Goal: Task Accomplishment & Management: Manage account settings

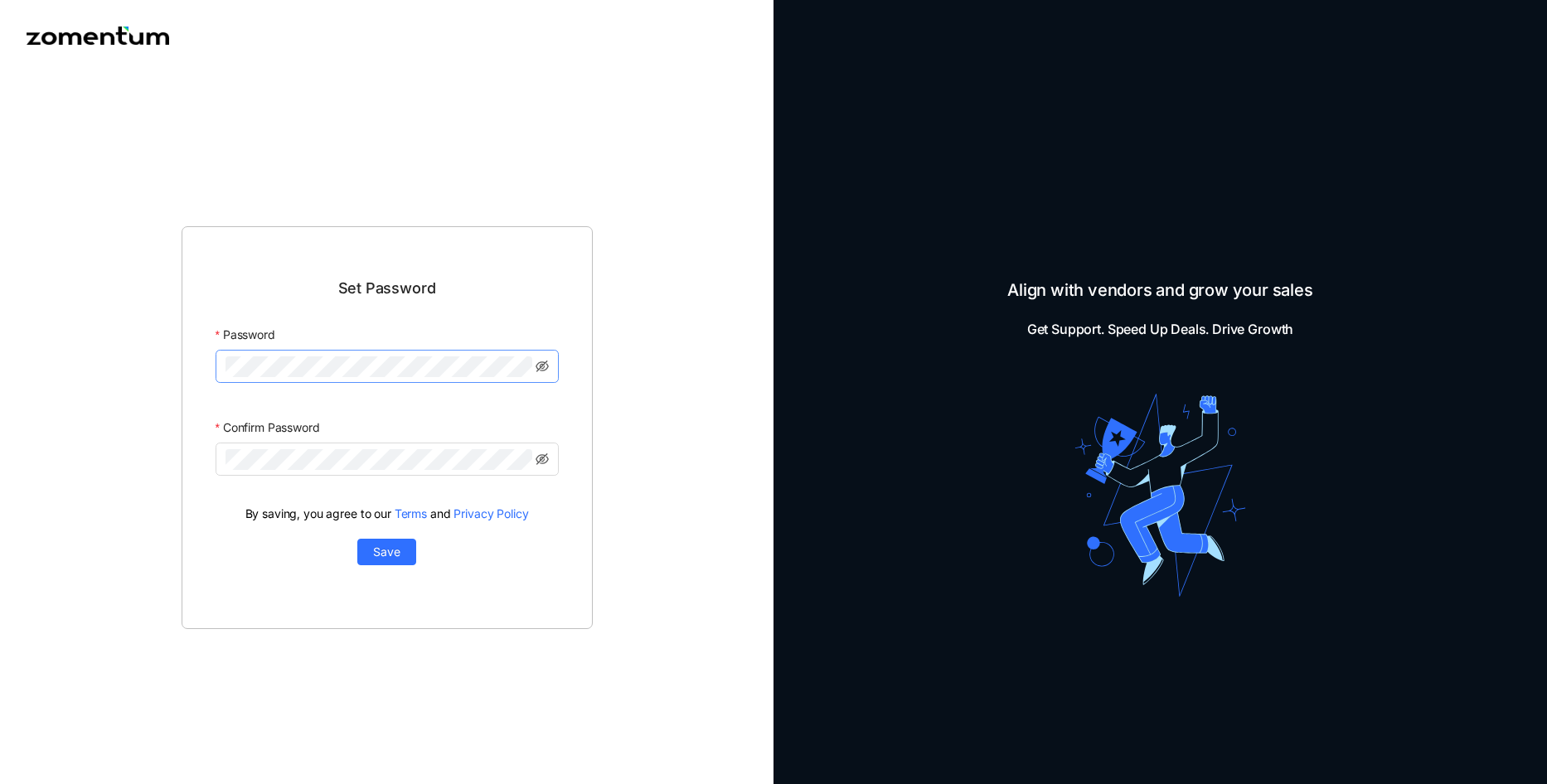
click at [329, 377] on span at bounding box center [387, 367] width 343 height 33
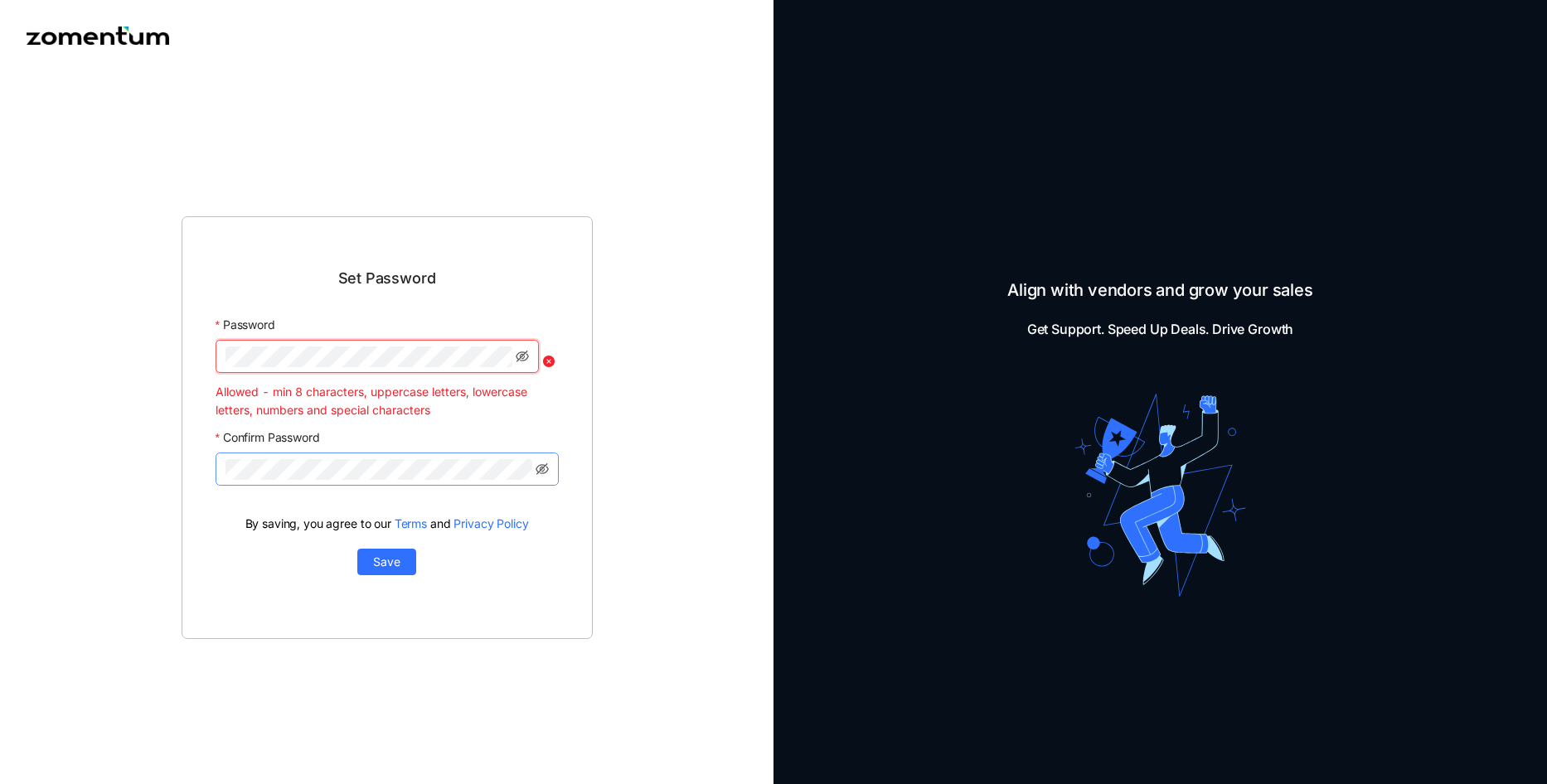
click at [341, 454] on span at bounding box center [387, 469] width 343 height 33
click at [341, 458] on span at bounding box center [387, 469] width 343 height 33
click at [383, 570] on span "Save" at bounding box center [386, 562] width 27 height 18
click at [209, 361] on div "Set Password Password Allowed - min 8 characters, uppercase letters, lowercase …" at bounding box center [387, 427] width 411 height 423
click at [493, 434] on div "Confirm Password" at bounding box center [387, 438] width 343 height 30
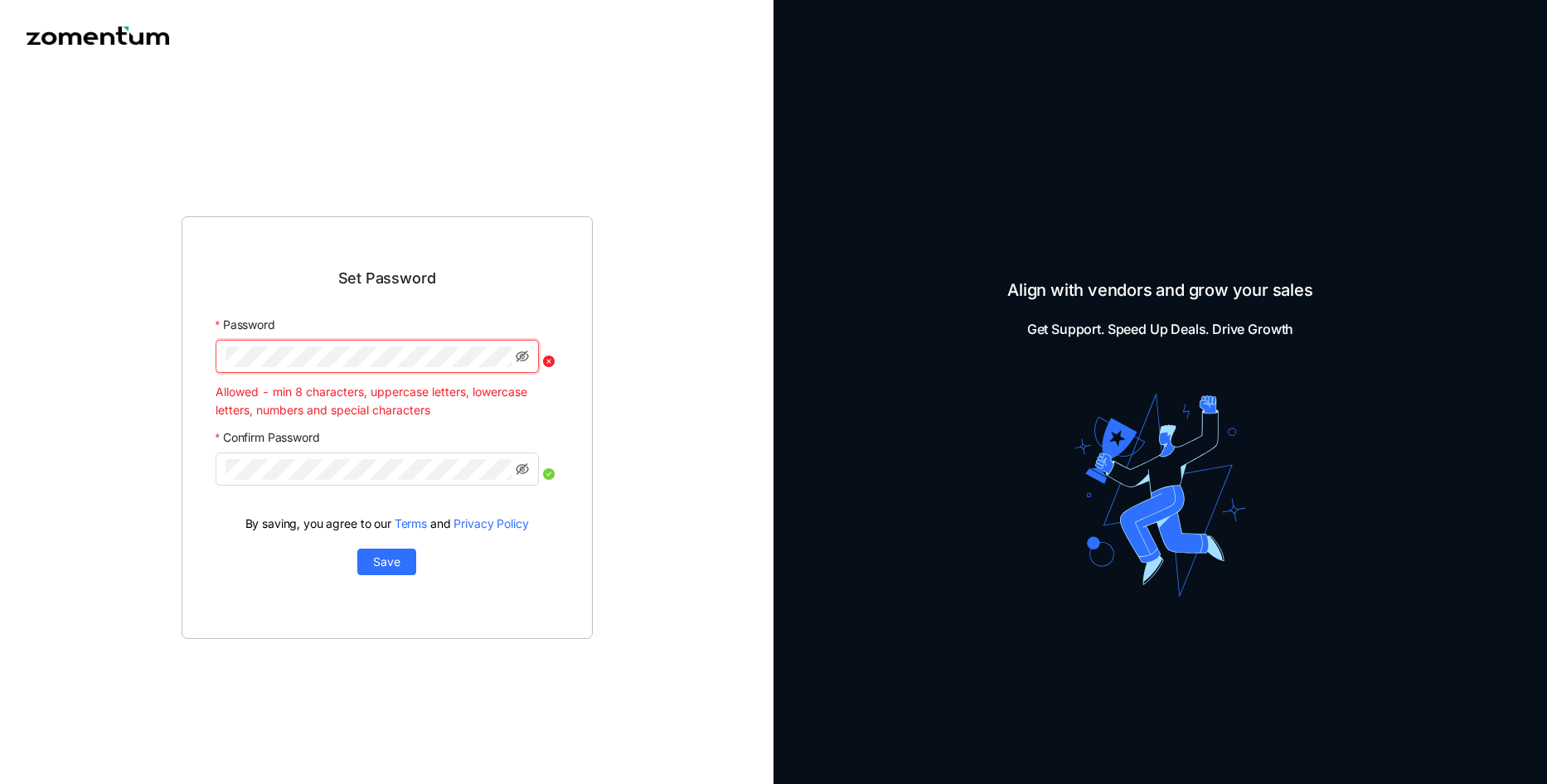
click at [164, 356] on div "Set Password Password Allowed - min 8 characters, uppercase letters, lowercase …" at bounding box center [387, 427] width 774 height 712
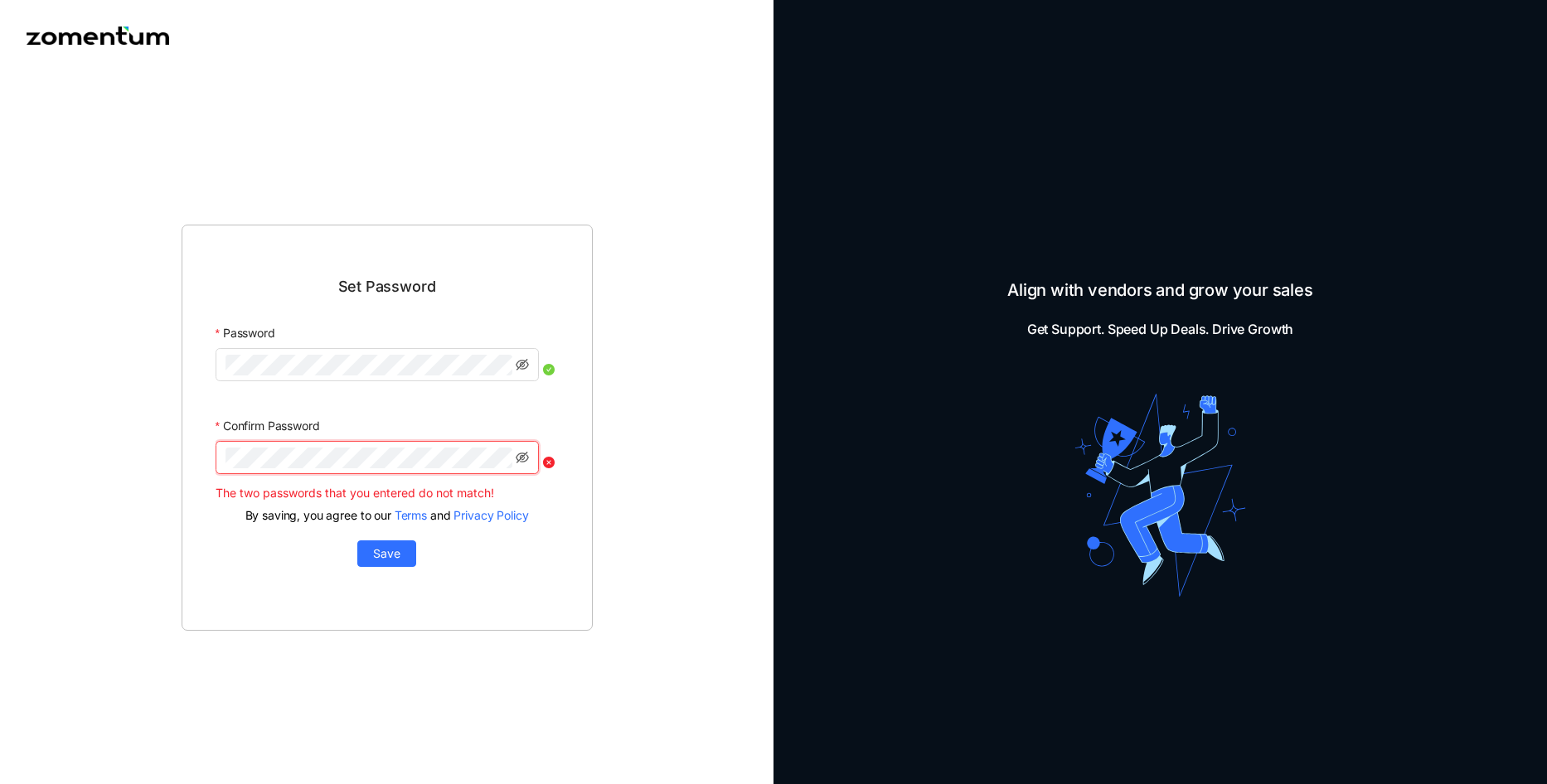
click at [182, 447] on div "Set Password Password Confirm Password The two passwords that you entered do no…" at bounding box center [387, 428] width 411 height 406
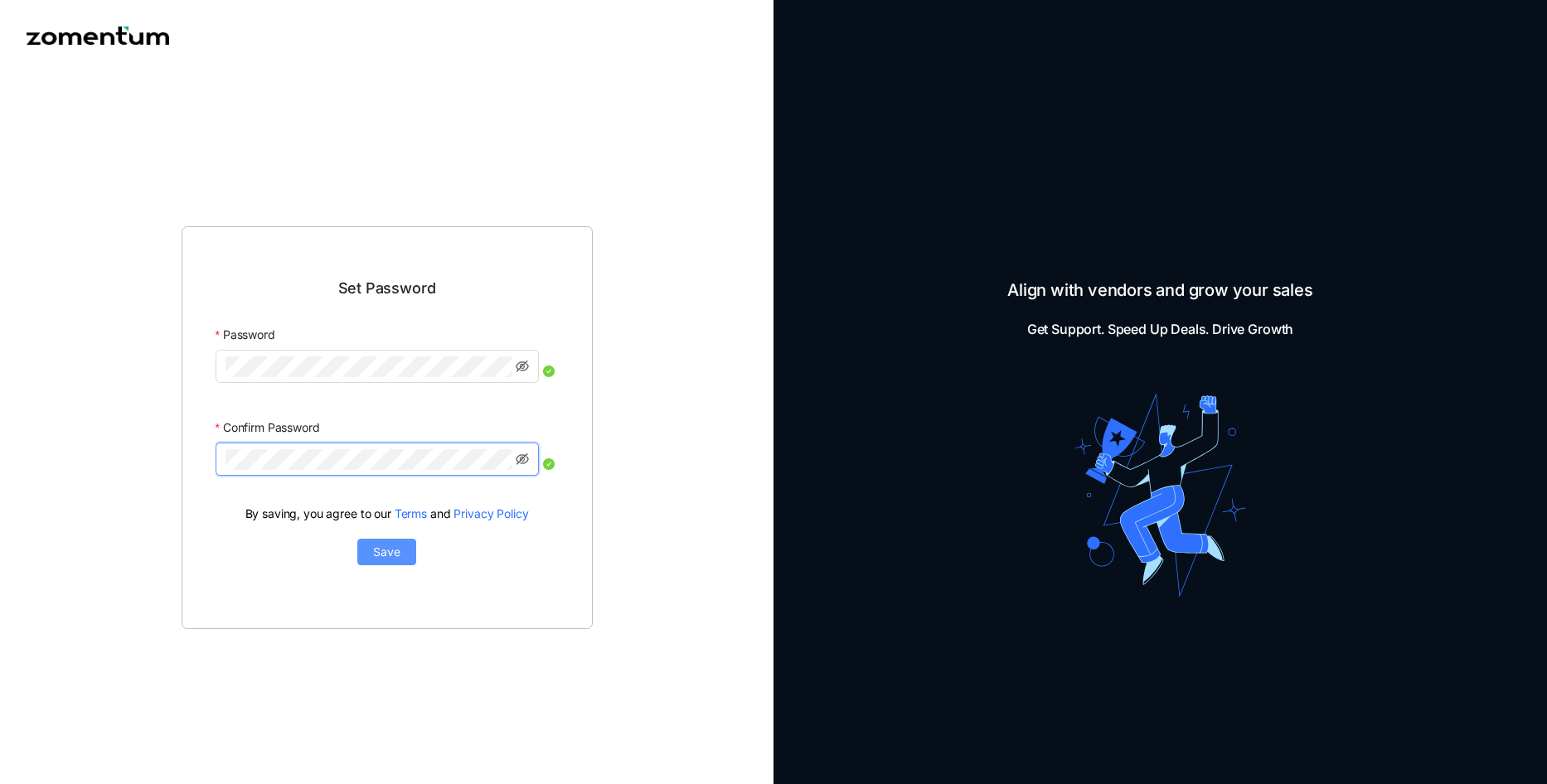
click at [404, 553] on button "Save" at bounding box center [386, 552] width 59 height 26
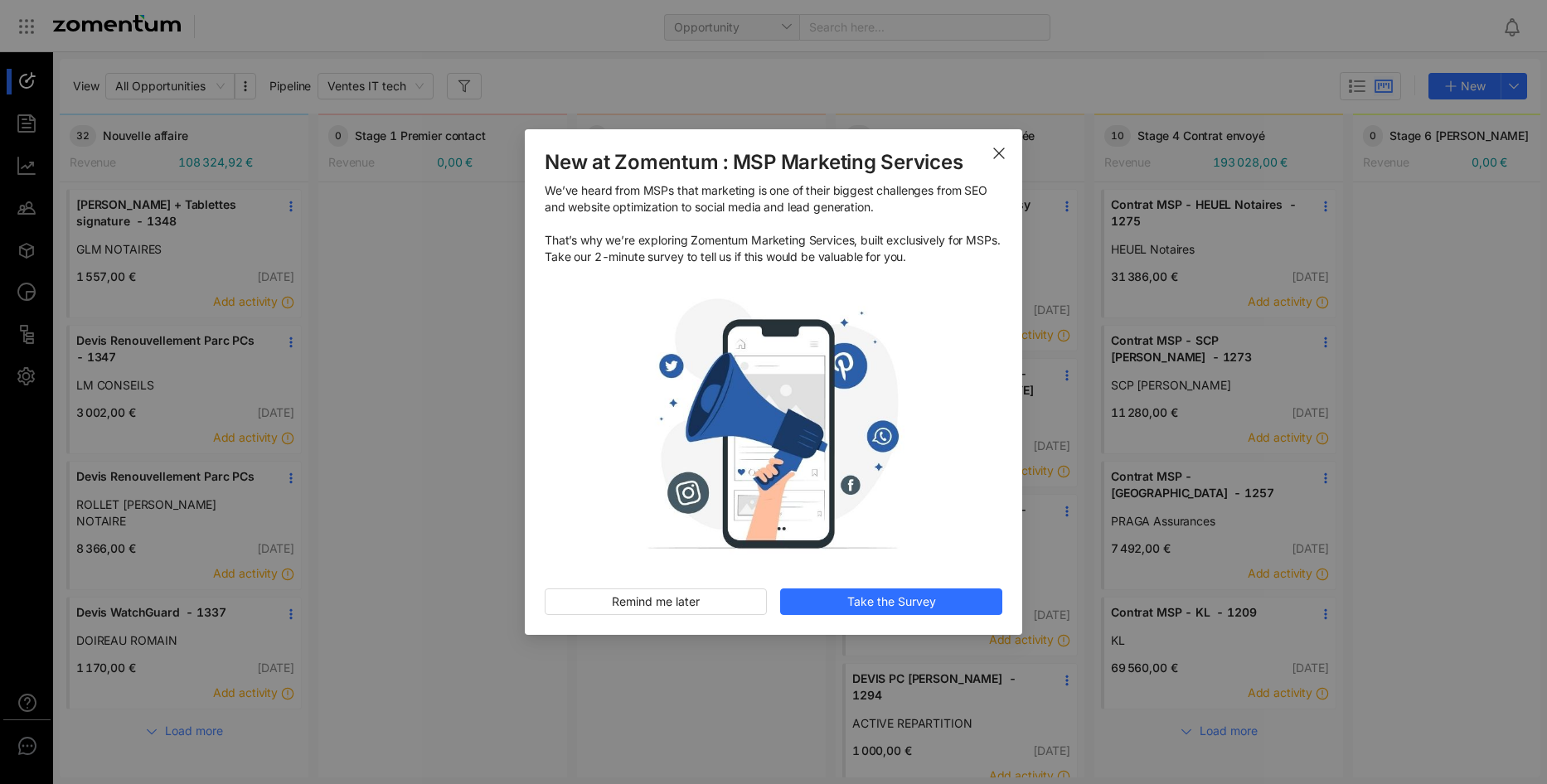
click at [1008, 143] on span "Close" at bounding box center [999, 152] width 46 height 46
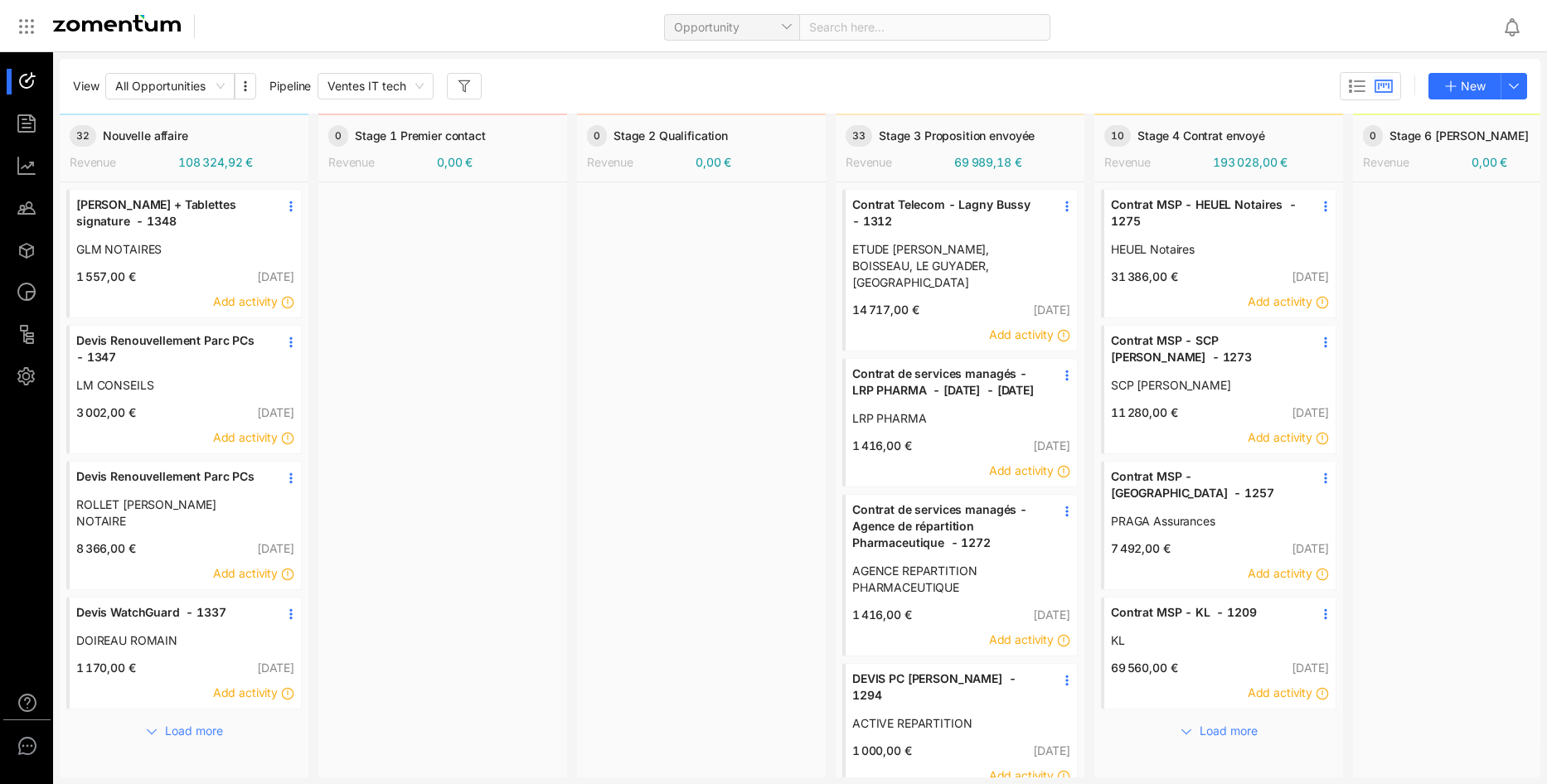
click at [1152, 23] on div "Opportunity Search here..." at bounding box center [854, 26] width 1270 height 39
click at [16, 127] on li at bounding box center [26, 123] width 39 height 25
click at [16, 365] on li at bounding box center [26, 376] width 39 height 25
click at [30, 123] on div at bounding box center [34, 123] width 36 height 25
